Goal: Transaction & Acquisition: Obtain resource

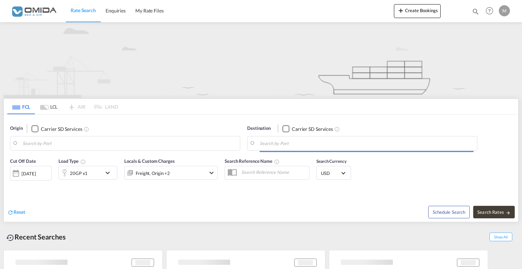
type input "Gdansk, PLGDN"
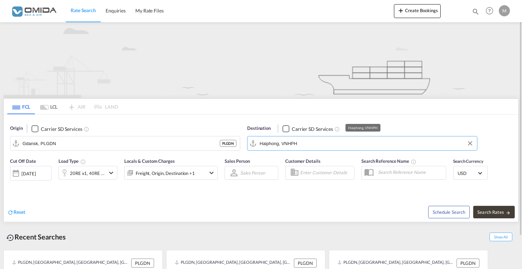
click at [308, 147] on input "Haiphong, VNHPH" at bounding box center [367, 143] width 214 height 10
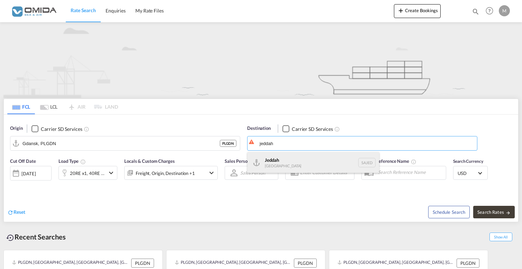
click at [299, 165] on div "Jeddah Saudi Arabia SAJED" at bounding box center [314, 162] width 132 height 21
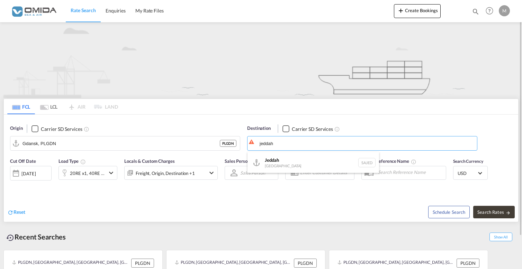
type input "Jeddah, SAJED"
click at [503, 215] on button "Search Rates" at bounding box center [495, 211] width 42 height 12
type input "PLGDN to SAJED / 13 Aug 2025"
type input "[GEOGRAPHIC_DATA], PLGDY"
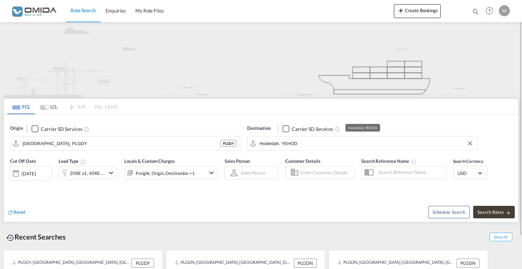
click at [292, 145] on input "Hodeidah, YEHOD" at bounding box center [367, 143] width 214 height 10
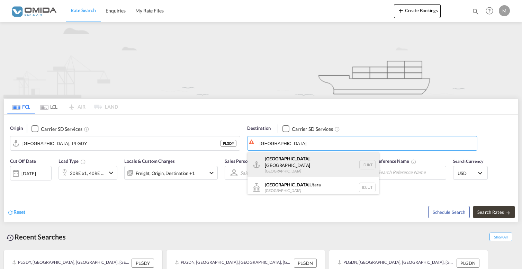
click at [296, 162] on div "[GEOGRAPHIC_DATA] , [GEOGRAPHIC_DATA] [GEOGRAPHIC_DATA] IDJKT" at bounding box center [314, 164] width 132 height 25
type input "[GEOGRAPHIC_DATA], [GEOGRAPHIC_DATA], IDJKT"
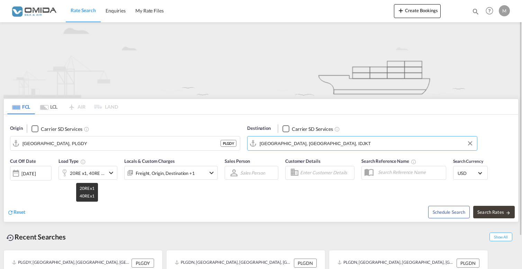
click at [87, 174] on div "20RE x1, 40RE x1" at bounding box center [87, 173] width 35 height 10
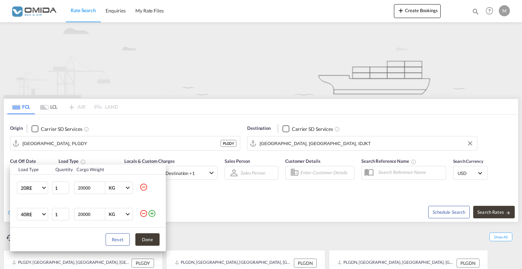
click at [143, 214] on md-icon "icon-minus-circle-outline" at bounding box center [144, 213] width 8 height 8
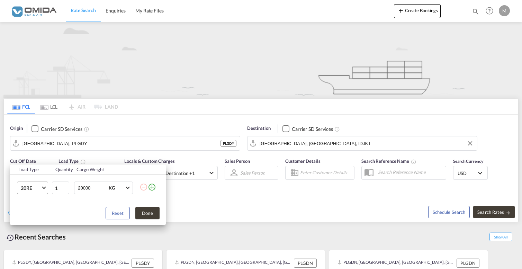
click at [38, 187] on span "20RE" at bounding box center [31, 187] width 20 height 7
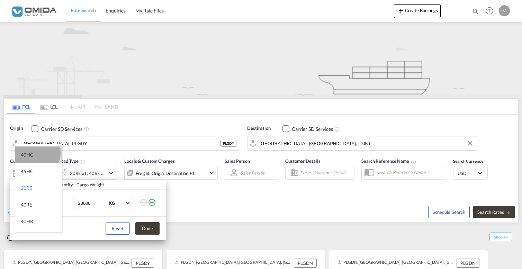
click at [37, 152] on md-option "40HC" at bounding box center [38, 154] width 47 height 17
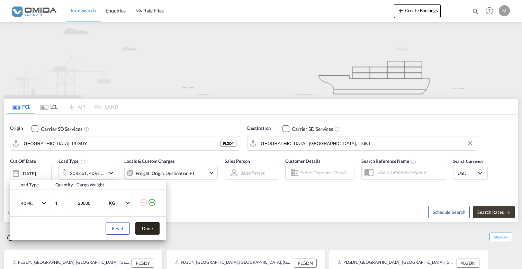
click at [154, 226] on button "Done" at bounding box center [147, 228] width 24 height 12
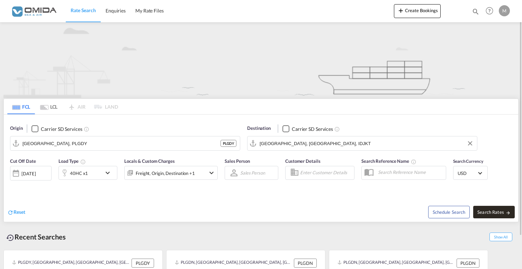
click at [489, 210] on span "Search Rates" at bounding box center [494, 212] width 33 height 6
type input "PLGDY to IDJKT / [DATE]"
